Goal: Task Accomplishment & Management: Manage account settings

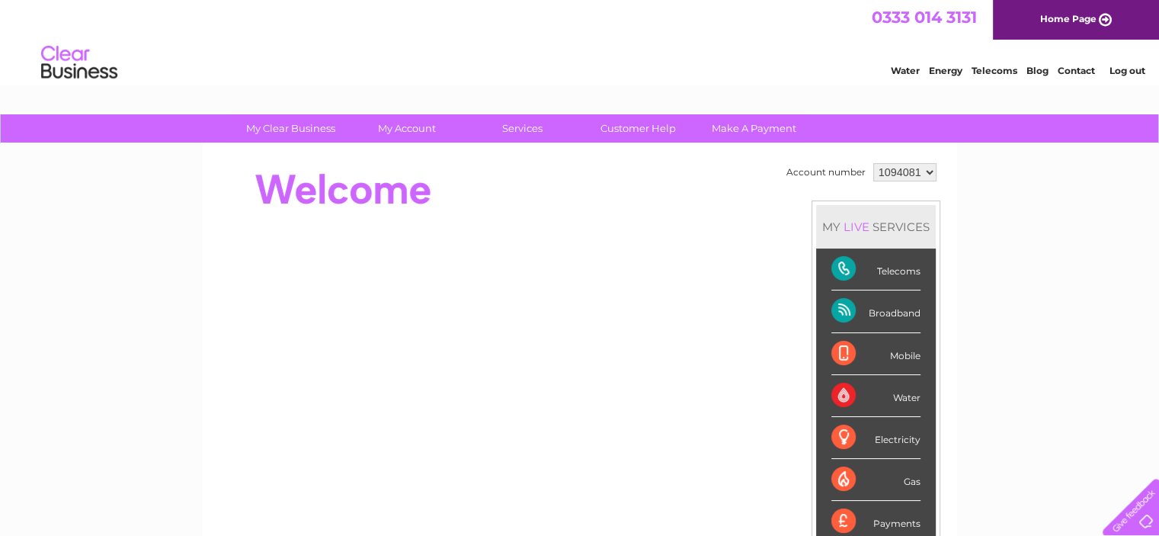
click at [841, 315] on div "Broadband" at bounding box center [875, 311] width 89 height 42
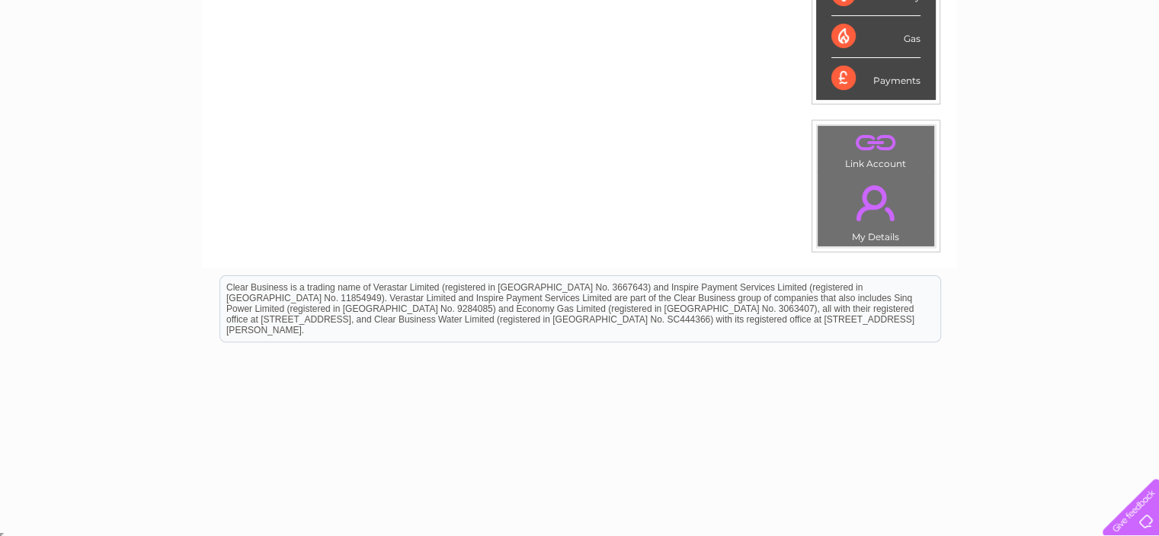
scroll to position [39, 0]
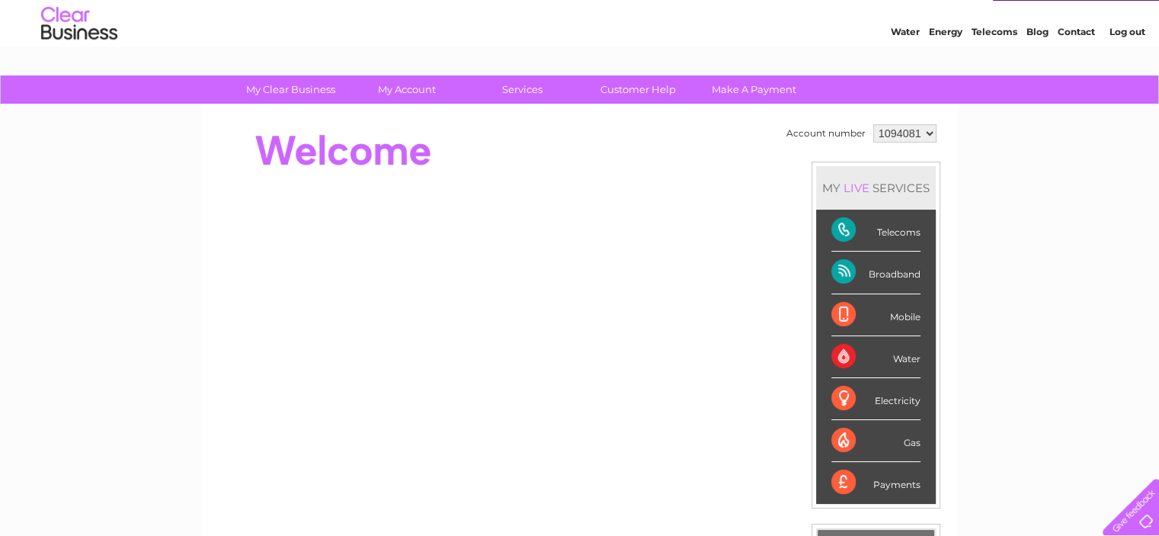
click at [901, 274] on div "Broadband" at bounding box center [875, 272] width 89 height 42
click at [843, 268] on div "Broadband" at bounding box center [875, 272] width 89 height 42
click at [850, 171] on div "MY LIVE SERVICES" at bounding box center [876, 187] width 120 height 43
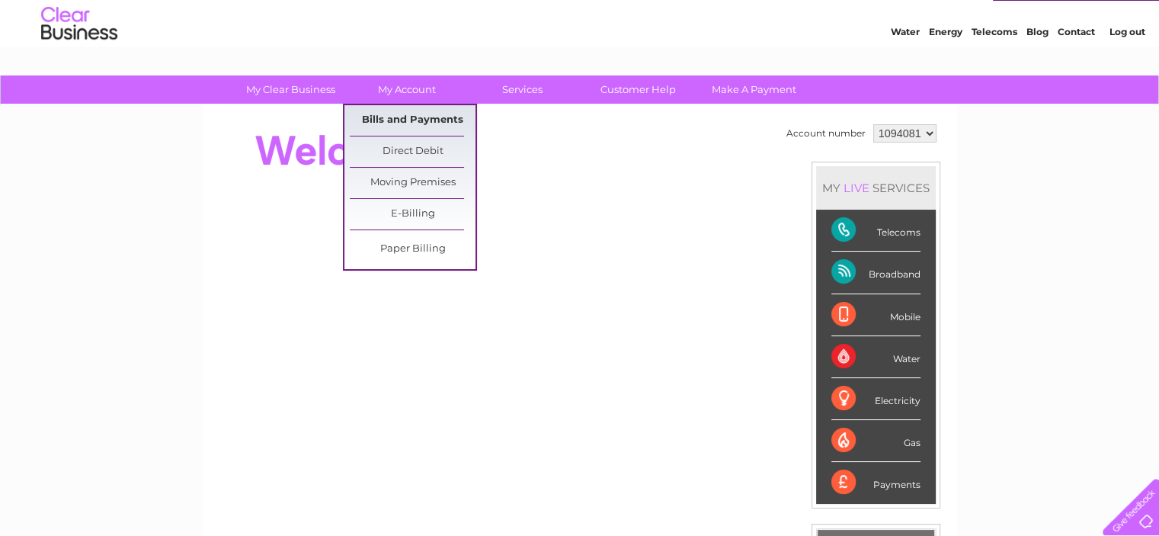
click at [396, 126] on link "Bills and Payments" at bounding box center [413, 120] width 126 height 30
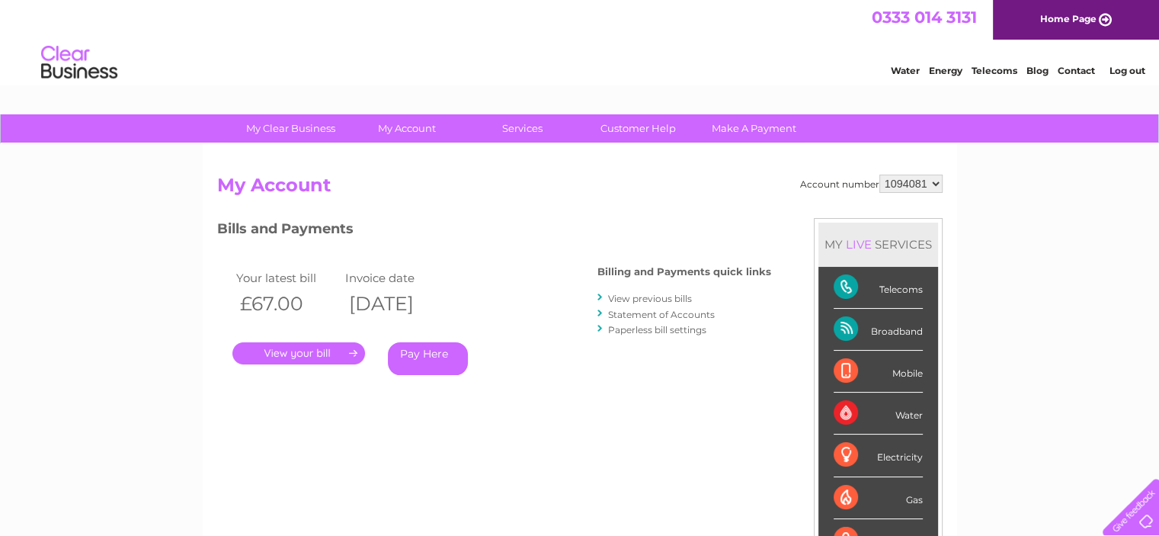
click at [317, 352] on link "." at bounding box center [298, 353] width 133 height 22
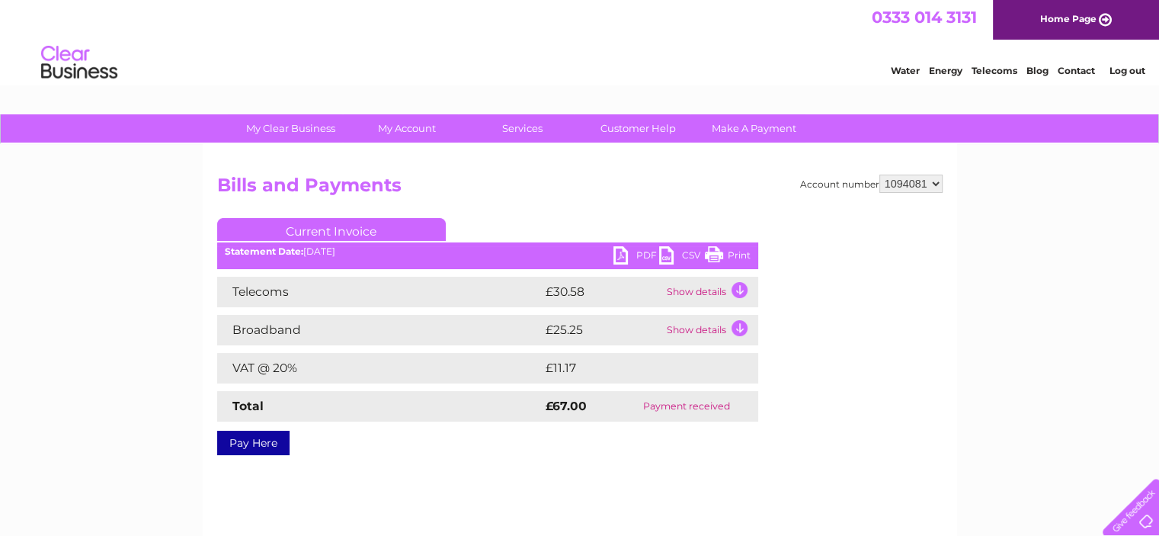
click at [634, 259] on link "PDF" at bounding box center [636, 257] width 46 height 22
click at [639, 252] on link "PDF" at bounding box center [636, 257] width 46 height 22
